Goal: Check status: Check status

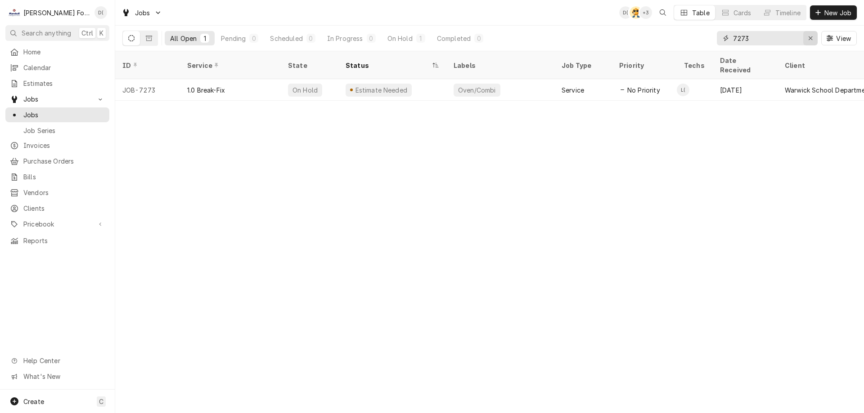
click at [807, 39] on div "Erase input" at bounding box center [810, 38] width 9 height 9
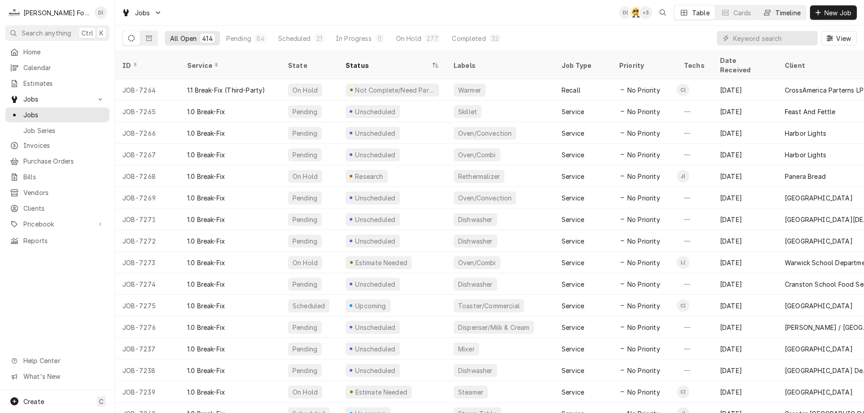
click at [781, 9] on div "Timeline" at bounding box center [787, 12] width 25 height 9
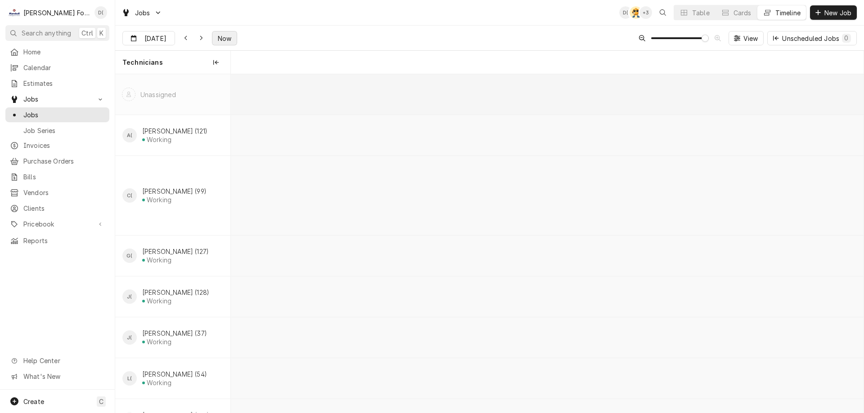
click at [224, 35] on span "Now" at bounding box center [224, 38] width 17 height 9
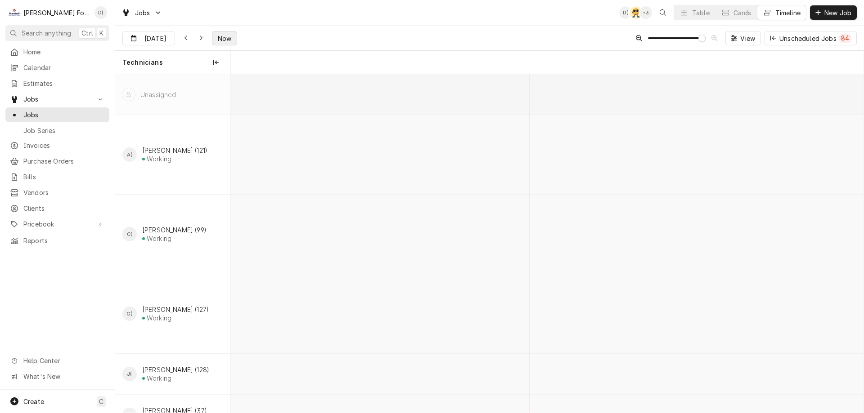
scroll to position [0, 17946]
type input "[DATE]"
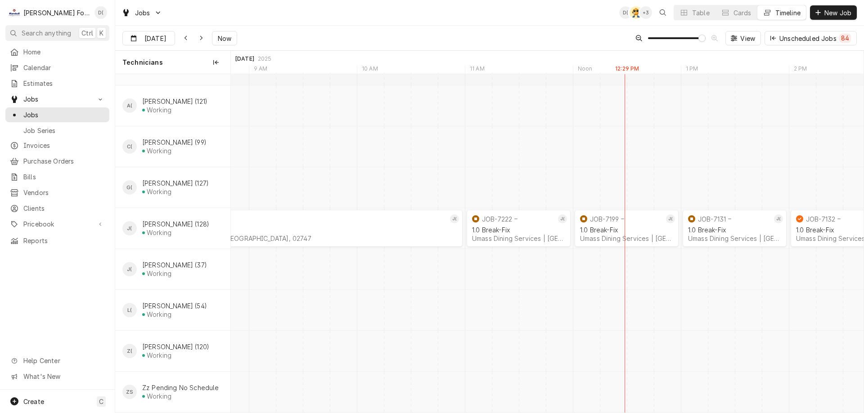
scroll to position [0, 0]
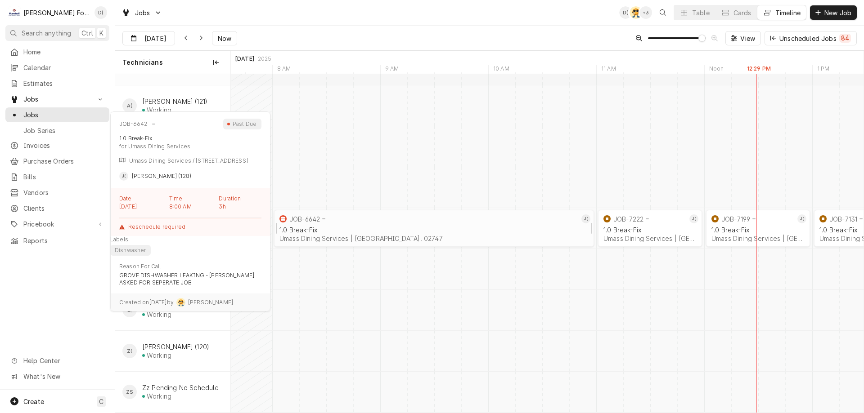
click at [444, 214] on div "JOB-6642" at bounding box center [428, 219] width 301 height 11
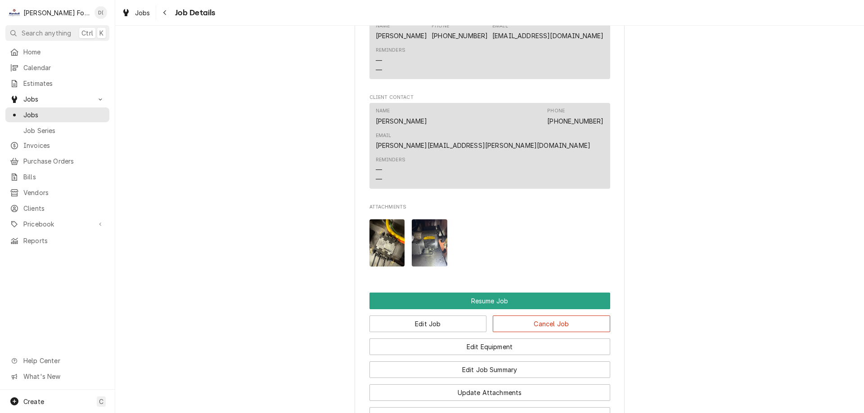
scroll to position [990, 0]
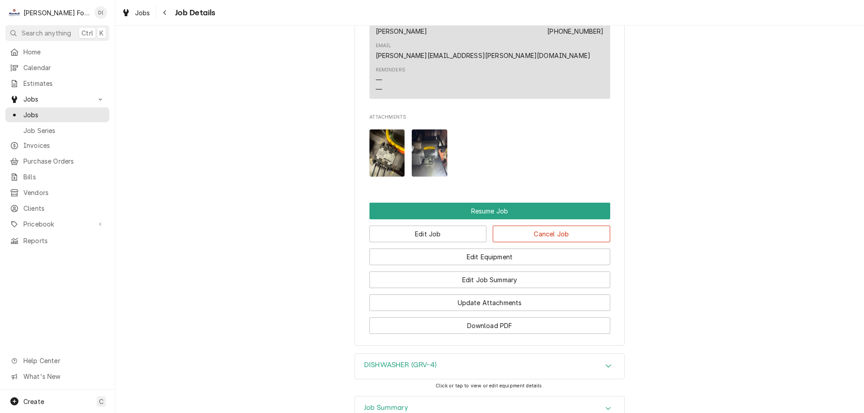
click at [394, 155] on img "Attachments" at bounding box center [387, 153] width 36 height 47
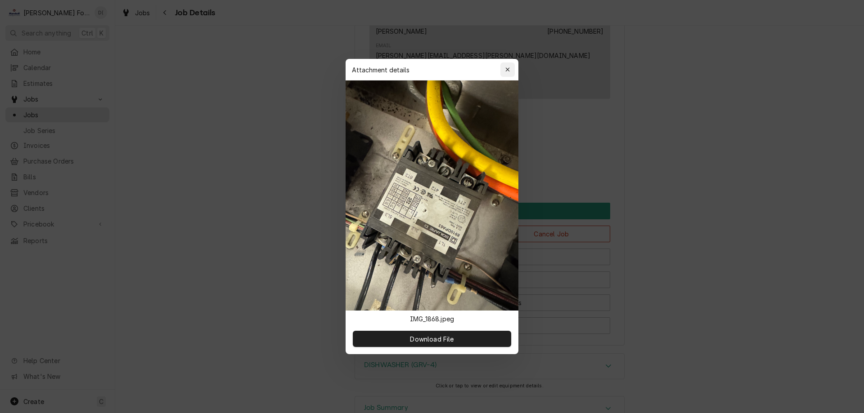
click at [512, 70] on button "button" at bounding box center [507, 70] width 14 height 14
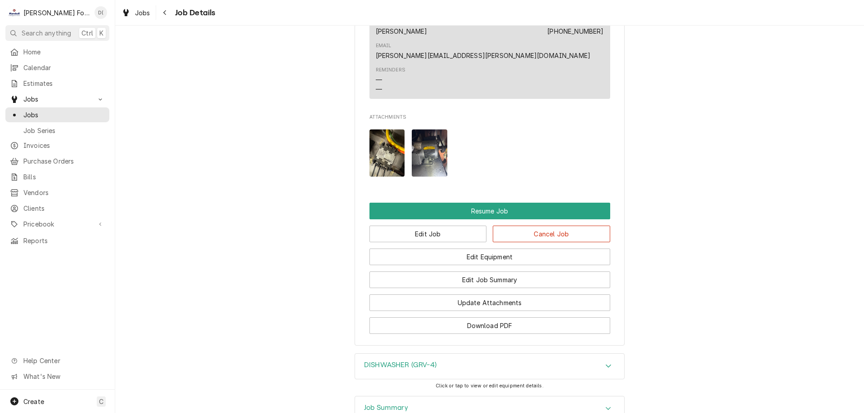
click at [432, 162] on img "Attachments" at bounding box center [430, 153] width 36 height 47
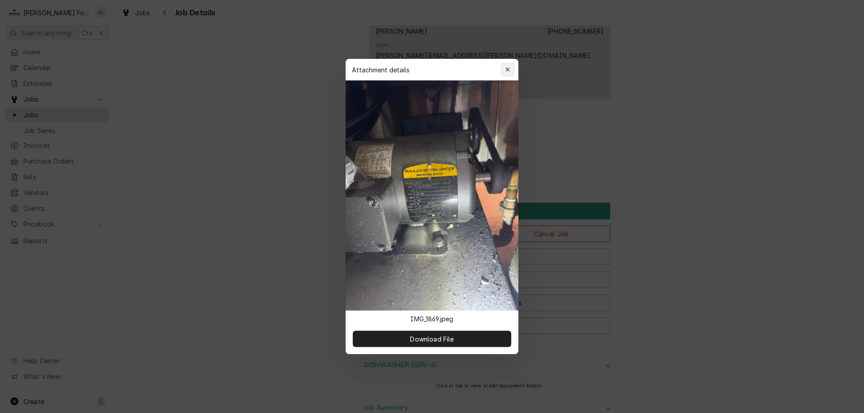
click at [508, 67] on icon "button" at bounding box center [507, 70] width 5 height 6
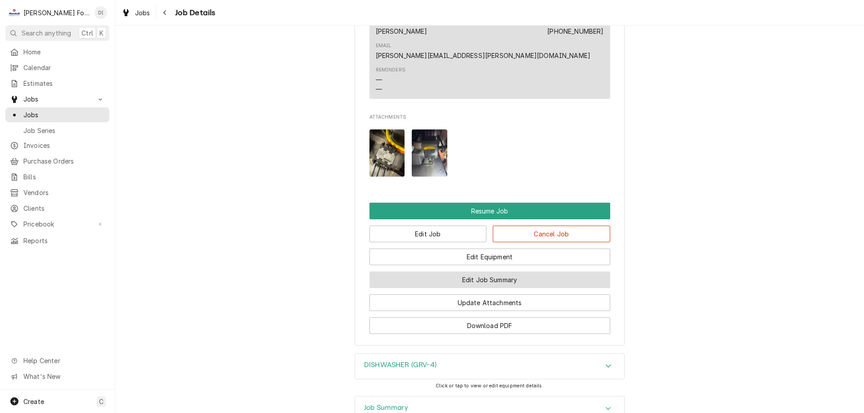
scroll to position [1100, 0]
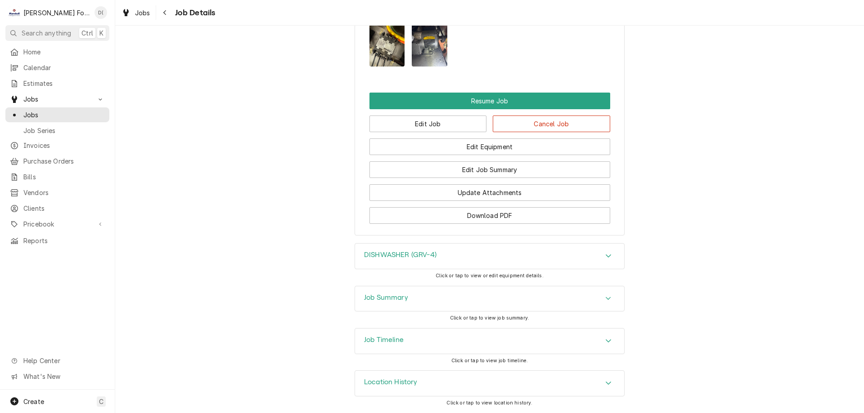
click at [454, 302] on div "Job Summary" at bounding box center [489, 299] width 269 height 25
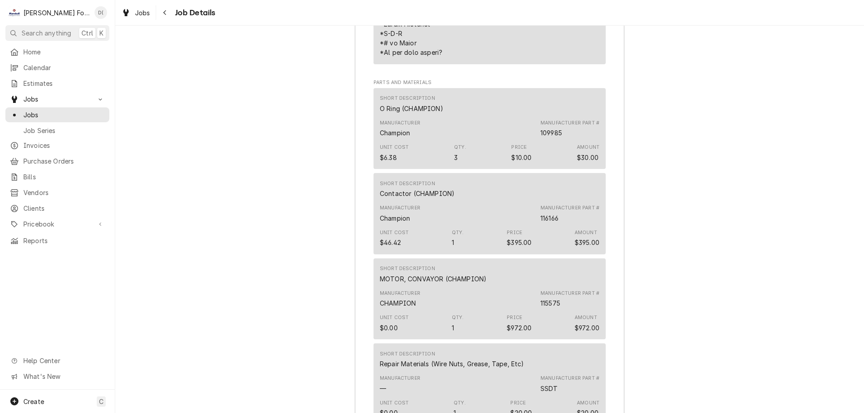
scroll to position [1910, 0]
